Goal: Task Accomplishment & Management: Manage account settings

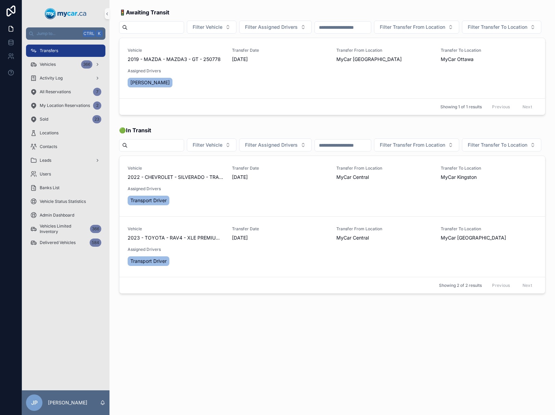
click at [68, 50] on div "Transfers" at bounding box center [65, 50] width 71 height 11
click at [417, 190] on span "Transfer Done" at bounding box center [431, 187] width 28 height 5
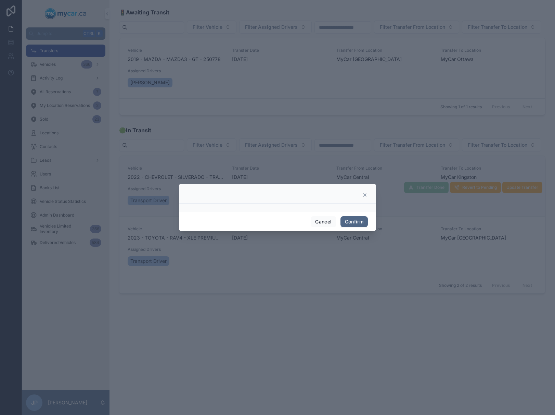
click at [356, 221] on button "Confirm" at bounding box center [354, 221] width 27 height 11
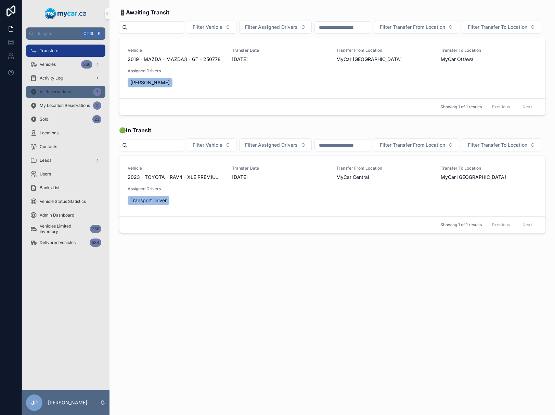
click at [64, 88] on div "All Reservations 7" at bounding box center [65, 91] width 71 height 11
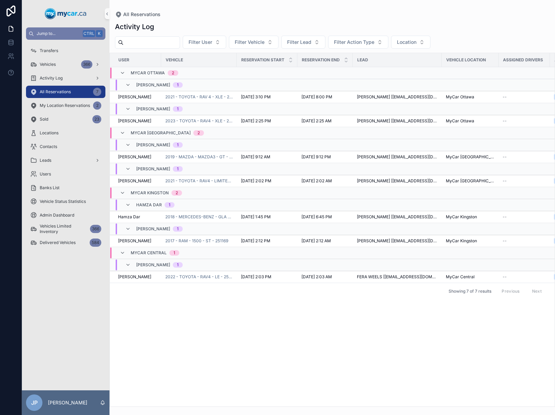
click at [69, 33] on span "Jump to..." at bounding box center [58, 33] width 43 height 5
click at [252, 7] on div "Transfers Vehicles Vehicles Create a Vehicle Vehicles Vehicle Graphs Vehicles R…" at bounding box center [277, 207] width 555 height 415
click at [64, 12] on img "scrollable content" at bounding box center [66, 13] width 42 height 11
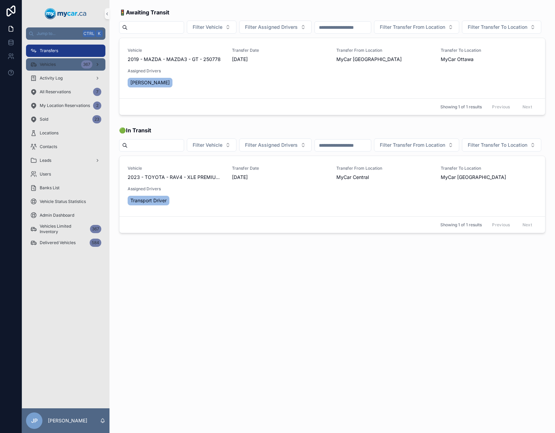
click at [49, 59] on div "Vehicles 367" at bounding box center [65, 64] width 71 height 11
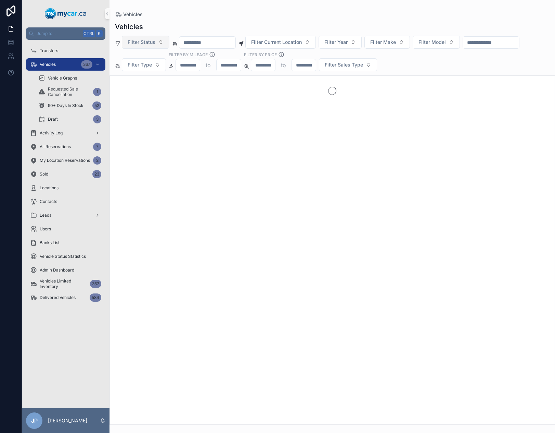
click at [144, 47] on button "Filter Status" at bounding box center [146, 42] width 48 height 13
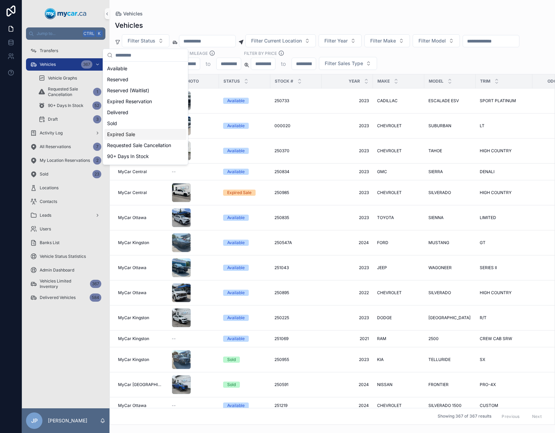
click at [150, 133] on div "Expired Sale" at bounding box center [145, 134] width 82 height 11
